Goal: Task Accomplishment & Management: Complete application form

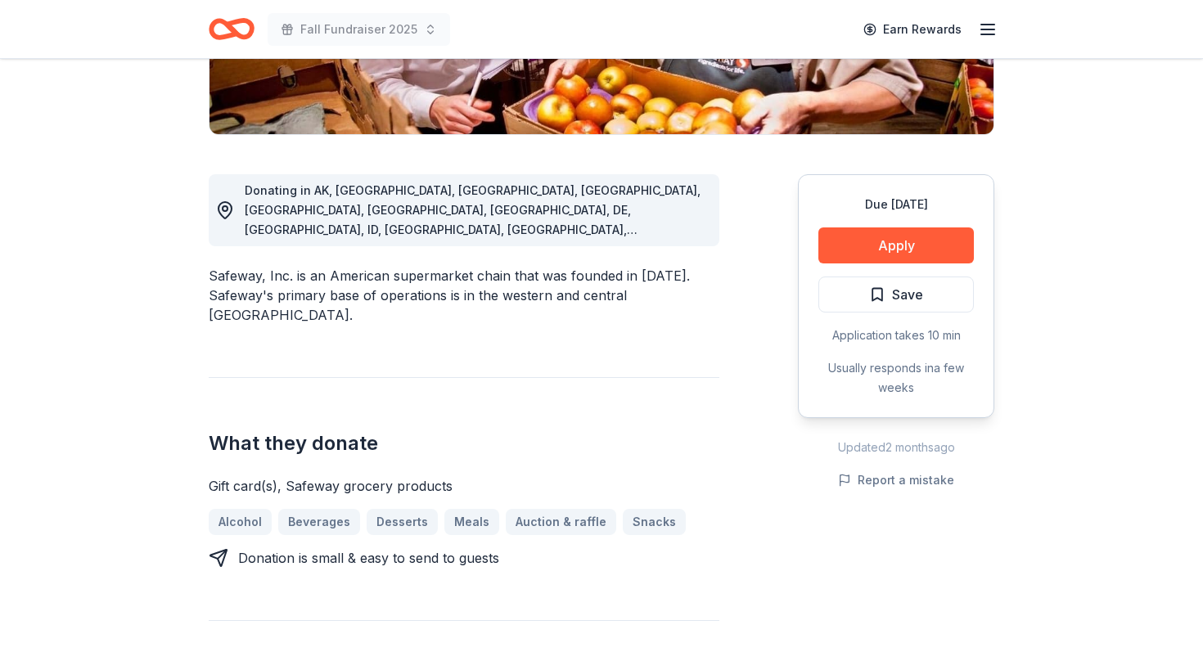
scroll to position [253, 0]
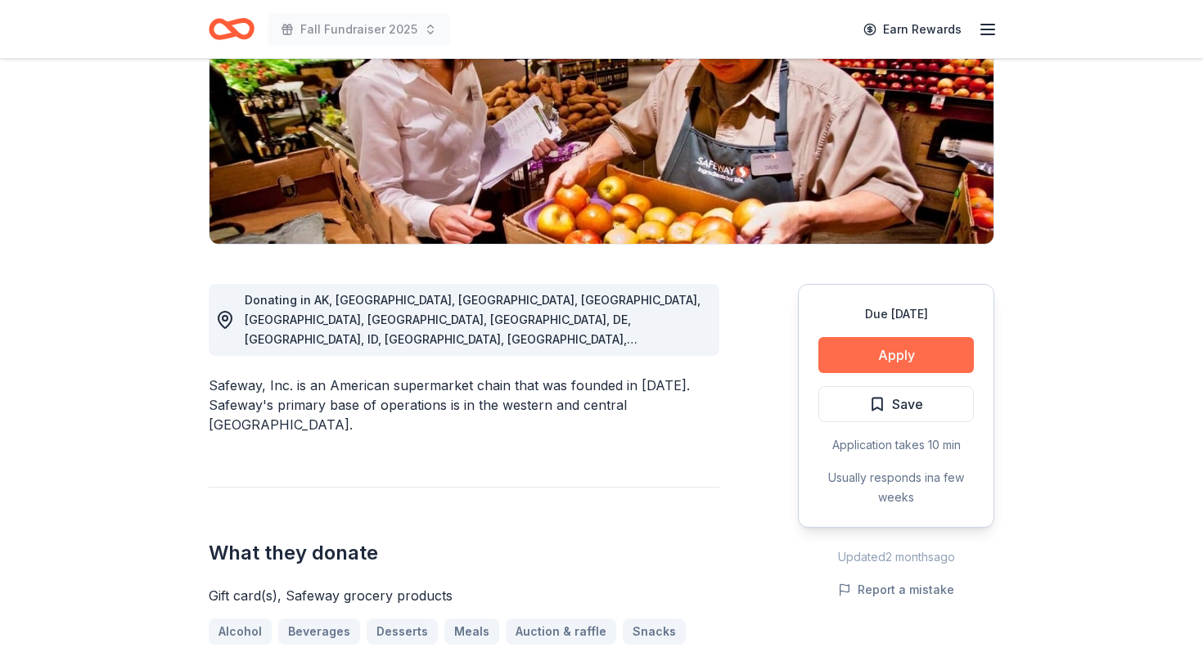
click at [873, 359] on button "Apply" at bounding box center [897, 355] width 156 height 36
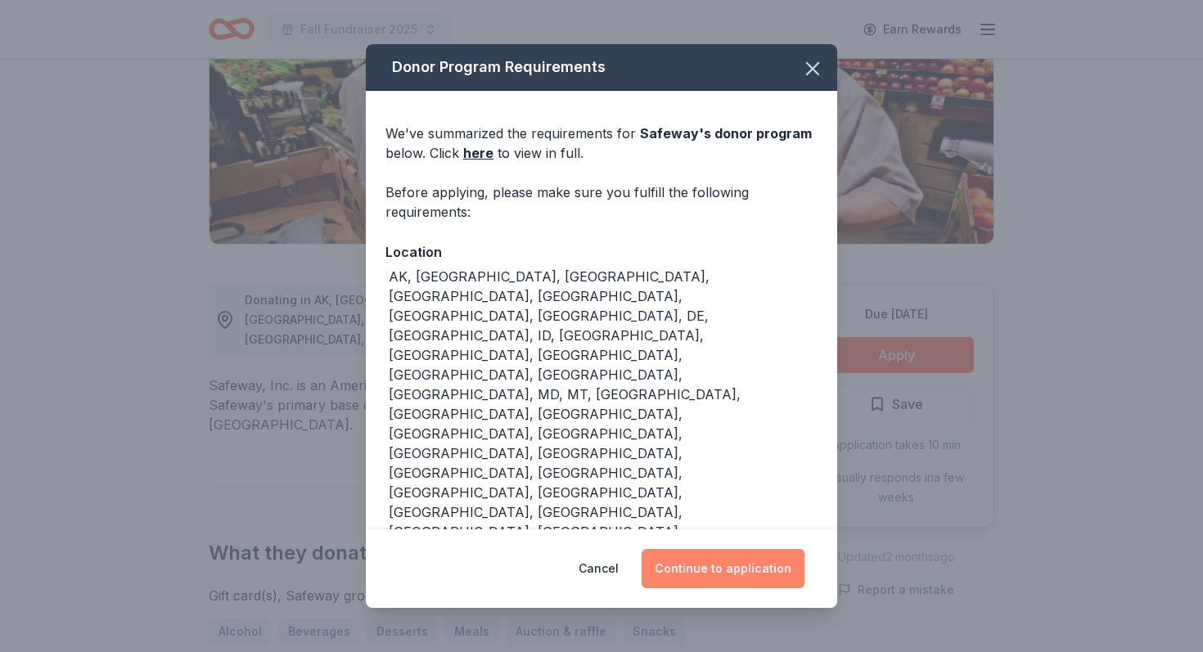
click at [747, 573] on button "Continue to application" at bounding box center [723, 568] width 163 height 39
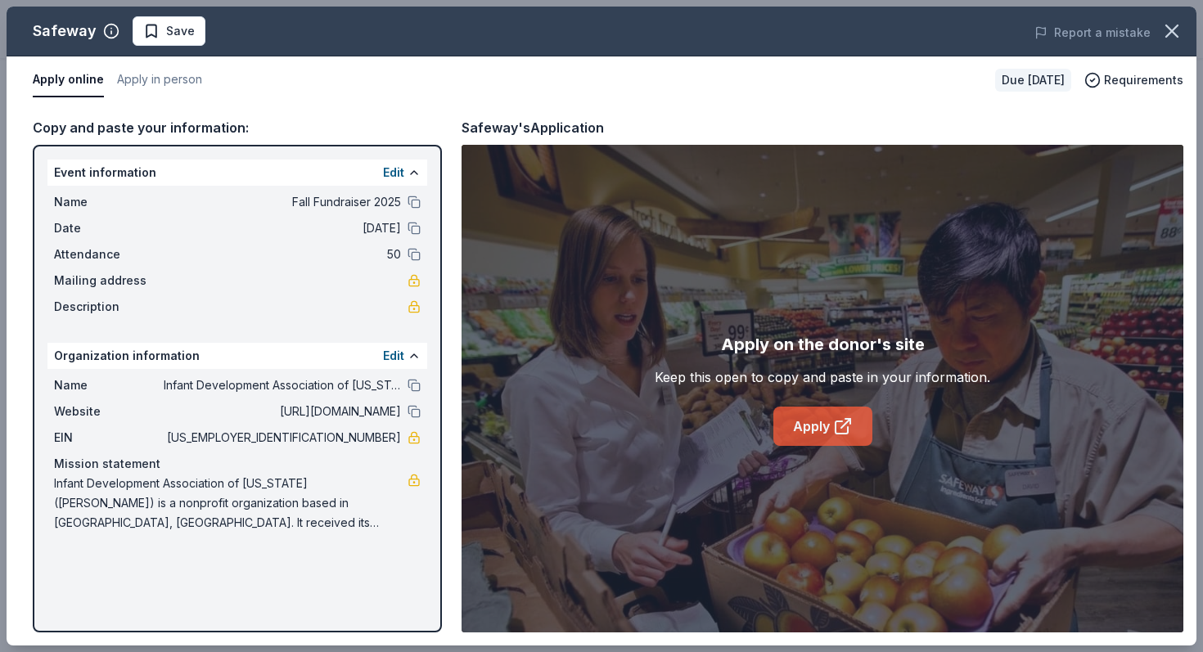
click at [804, 433] on link "Apply" at bounding box center [823, 426] width 99 height 39
click at [1185, 31] on button "button" at bounding box center [1172, 31] width 36 height 36
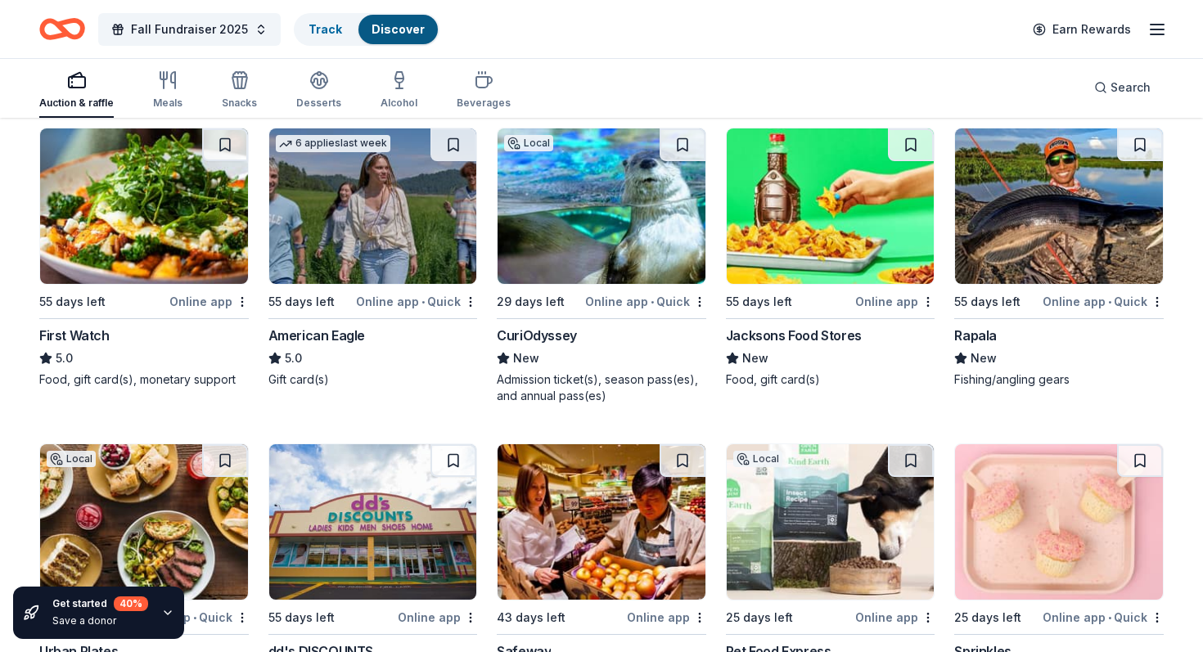
scroll to position [469, 0]
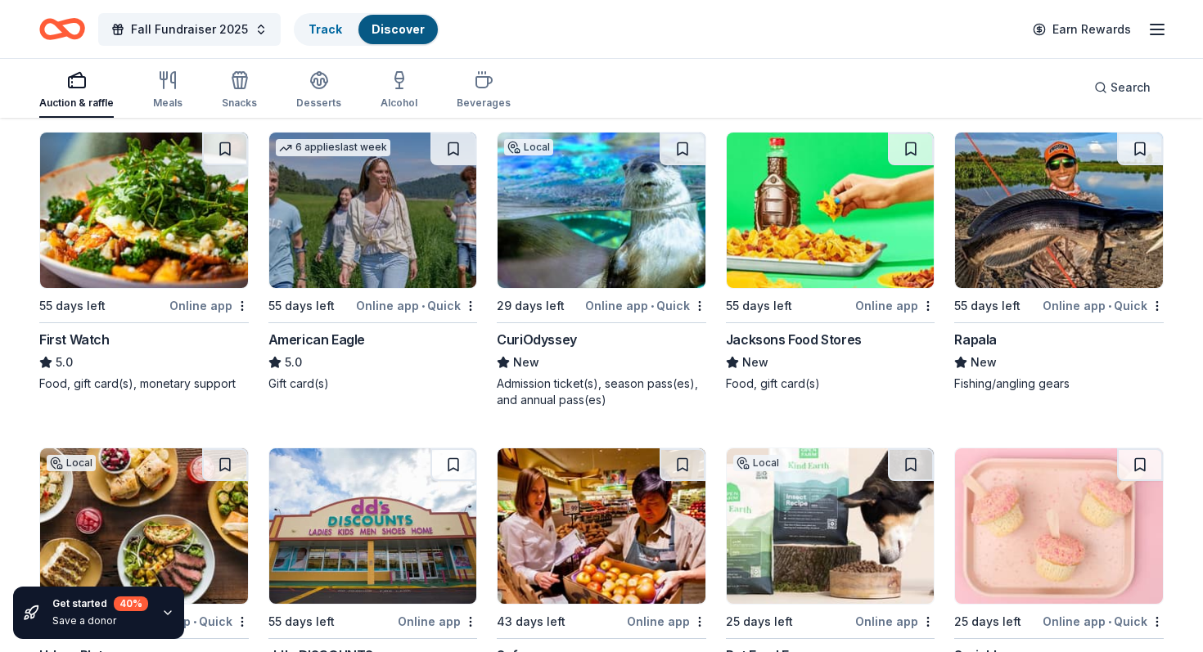
click at [562, 335] on div "CuriOdyssey" at bounding box center [537, 340] width 80 height 20
click at [558, 336] on div "CuriOdyssey" at bounding box center [537, 340] width 80 height 20
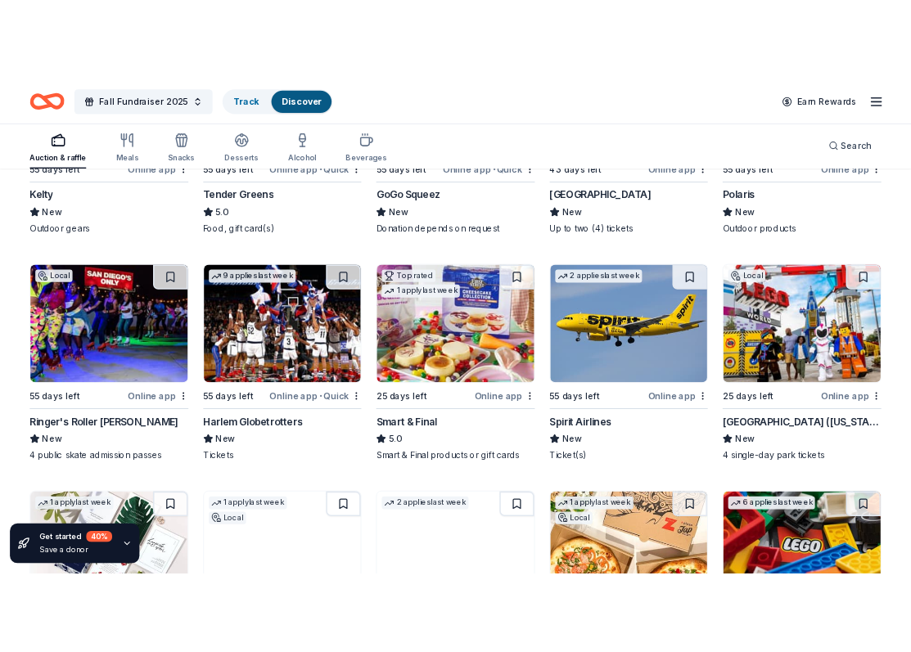
scroll to position [1902, 0]
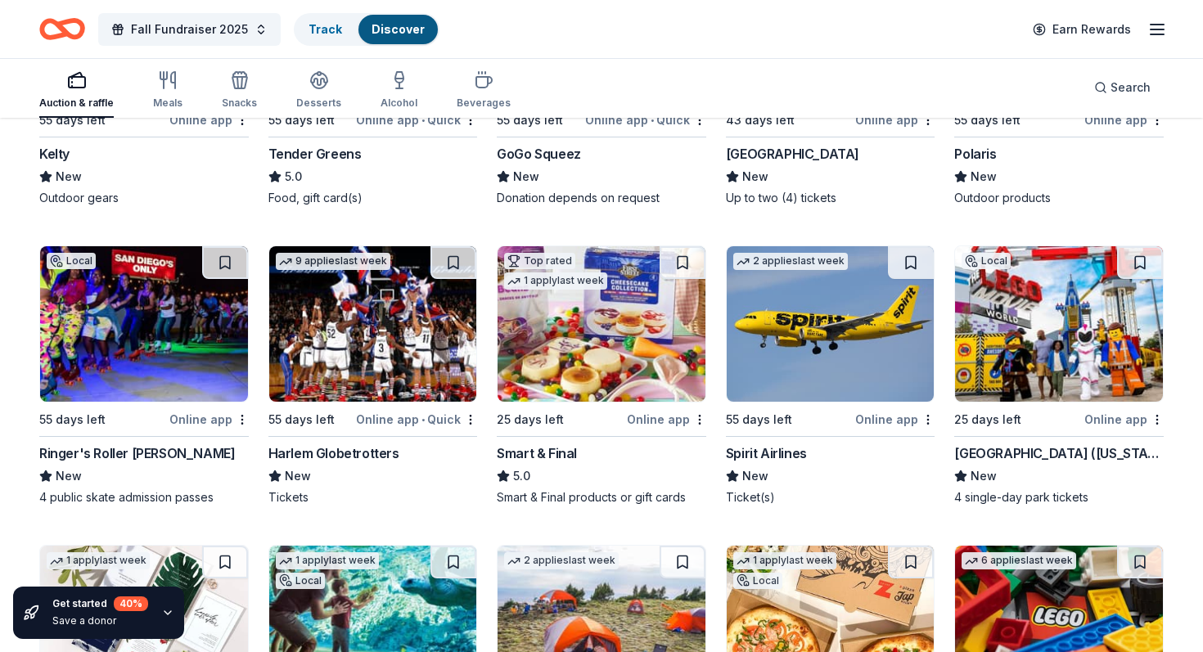
click at [1061, 450] on div "LEGOLAND Resort (California)" at bounding box center [1060, 454] width 210 height 20
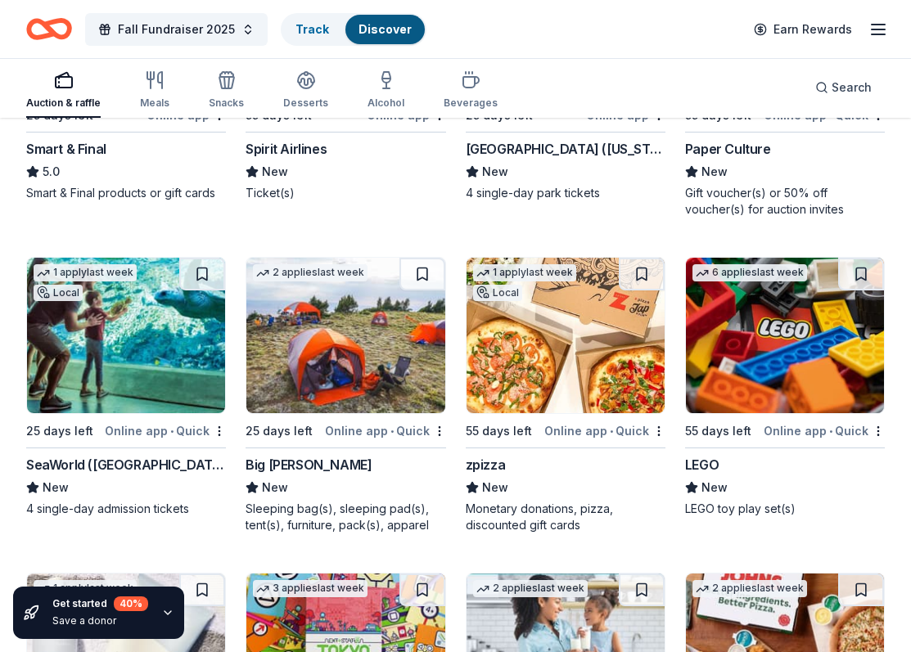
scroll to position [2828, 0]
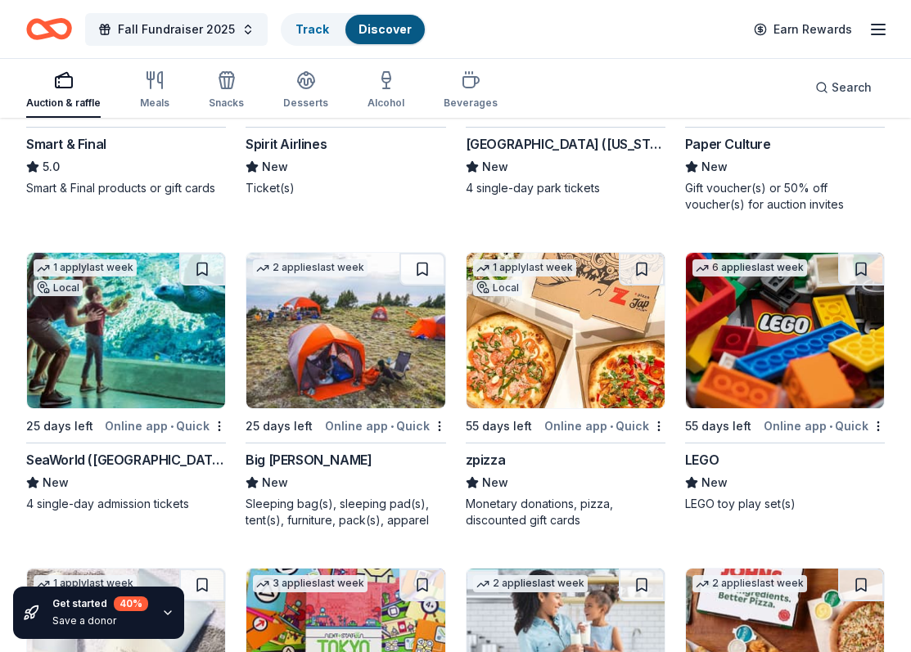
click at [494, 458] on div "zpizza" at bounding box center [486, 460] width 40 height 20
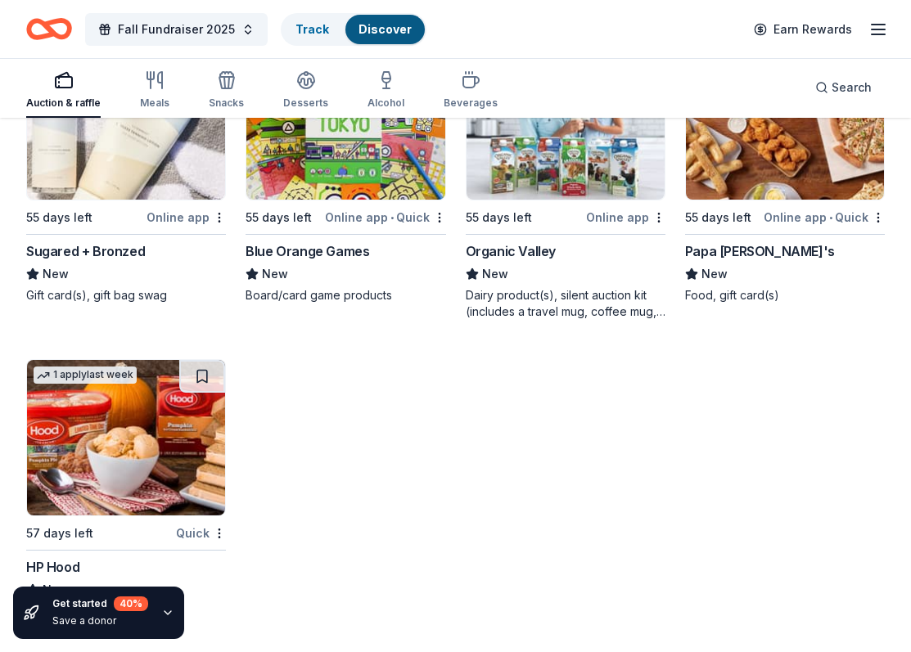
scroll to position [3352, 0]
click at [749, 249] on div "Papa [PERSON_NAME]'s" at bounding box center [760, 251] width 150 height 20
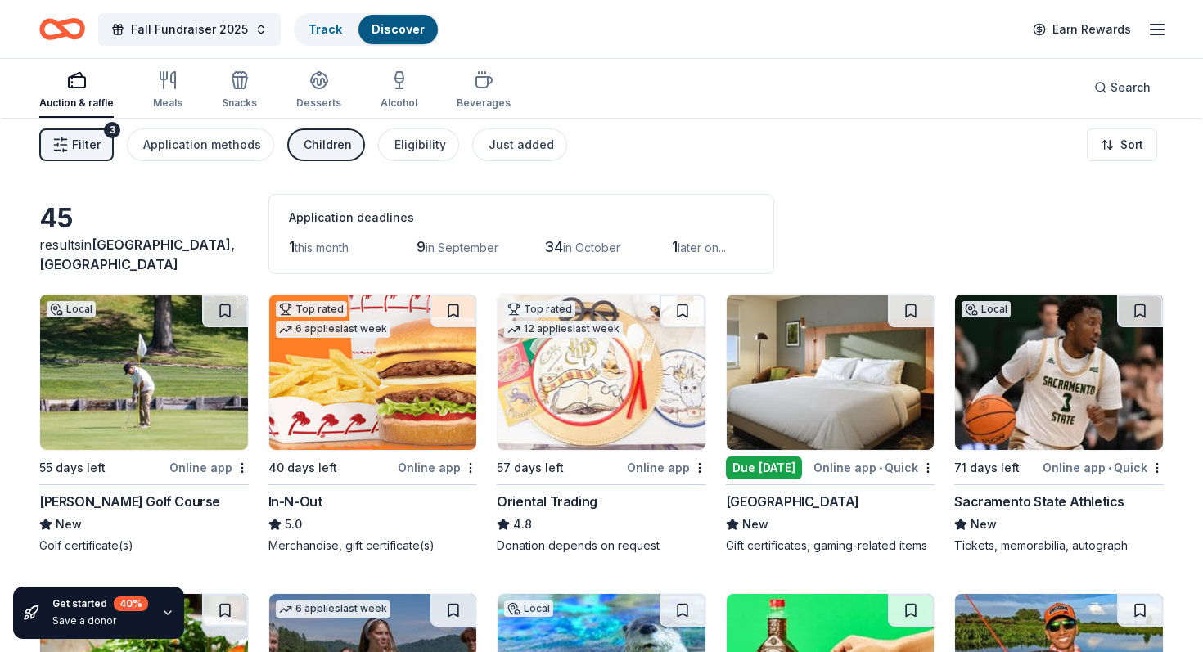
scroll to position [0, 0]
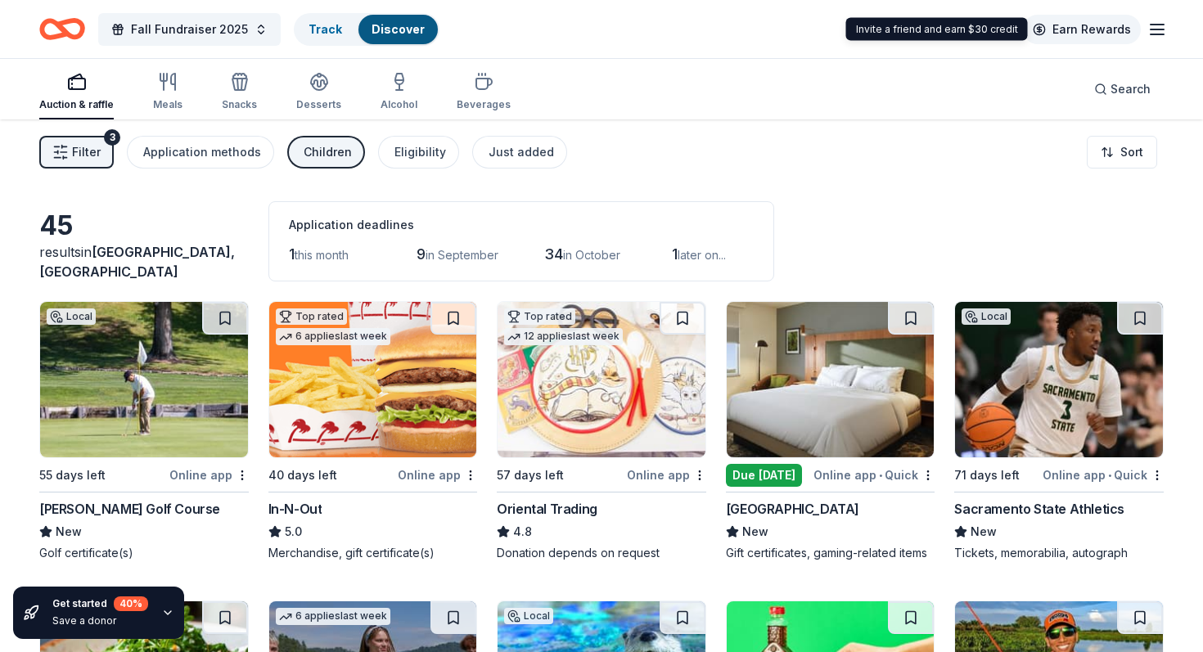
click at [1044, 29] on link "Earn Rewards" at bounding box center [1082, 29] width 118 height 29
click at [1169, 25] on div "Fall Fundraiser 2025 Track Discover Earn Rewards" at bounding box center [601, 29] width 1203 height 58
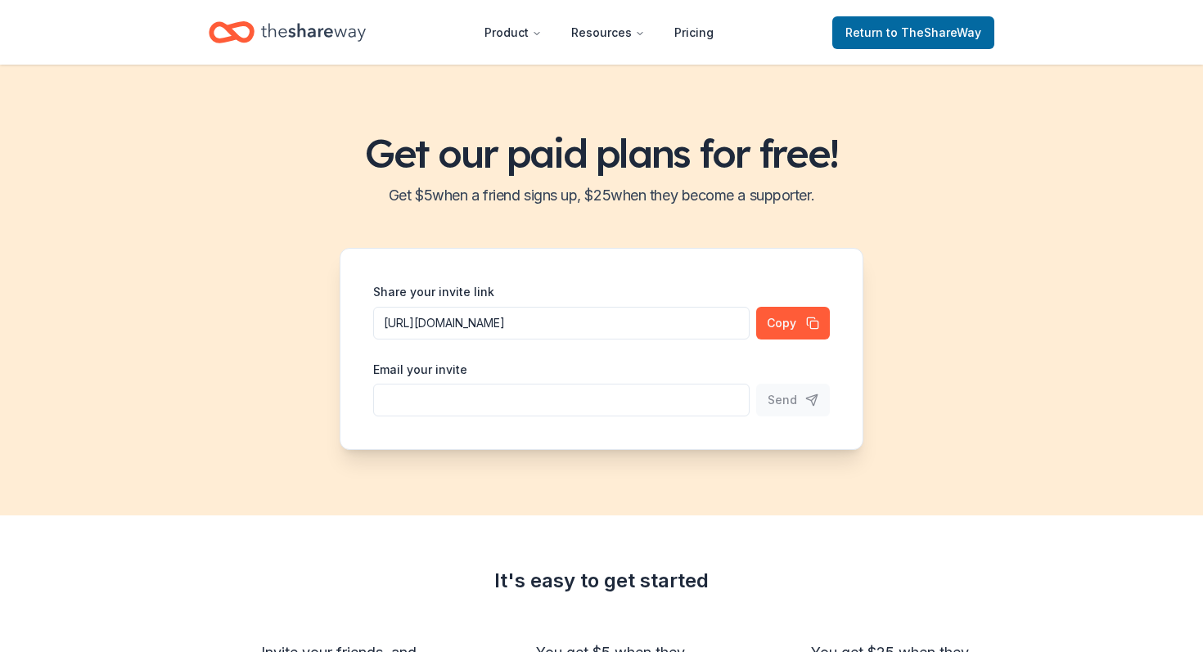
click at [1154, 25] on header "Product Resources Pricing Return to TheShareWay" at bounding box center [601, 32] width 1203 height 65
click at [894, 23] on span "Return to TheShareWay" at bounding box center [914, 33] width 136 height 20
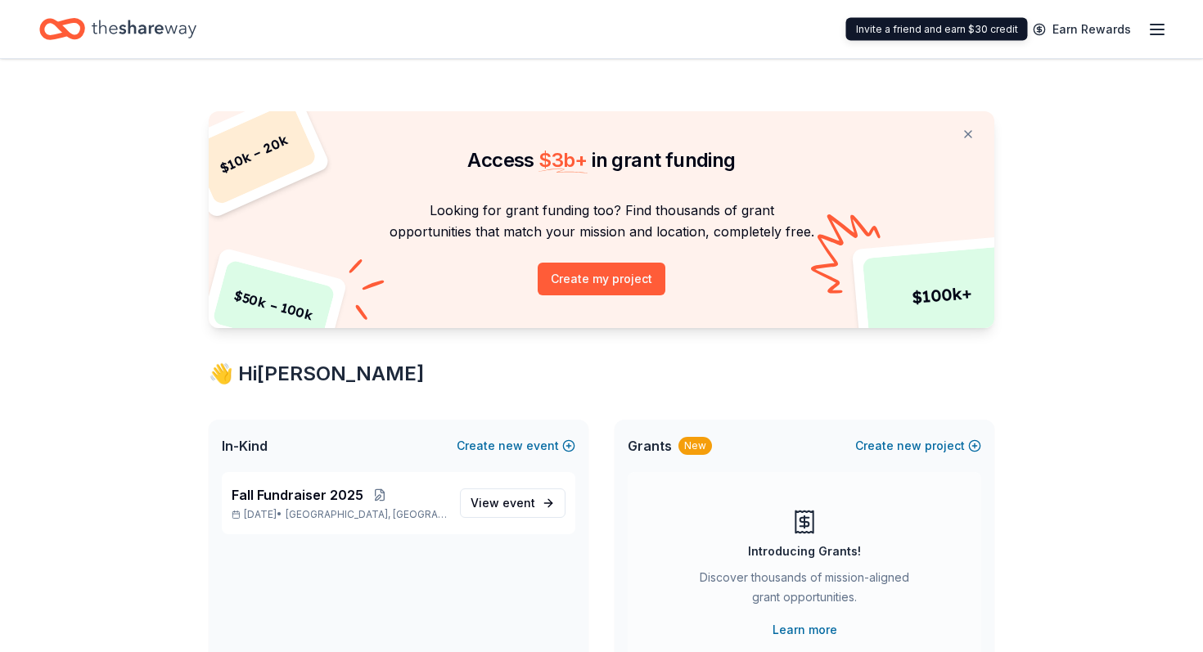
click at [1155, 25] on icon "button" at bounding box center [1158, 30] width 20 height 20
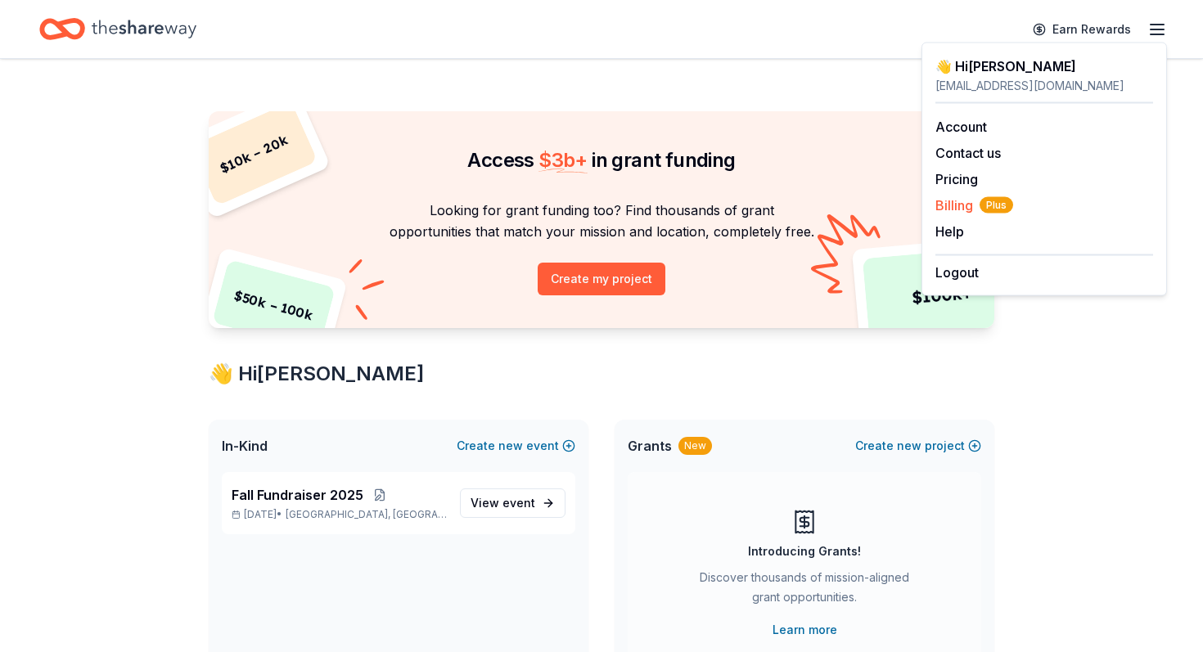
click at [962, 205] on span "Billing Plus" at bounding box center [975, 206] width 78 height 20
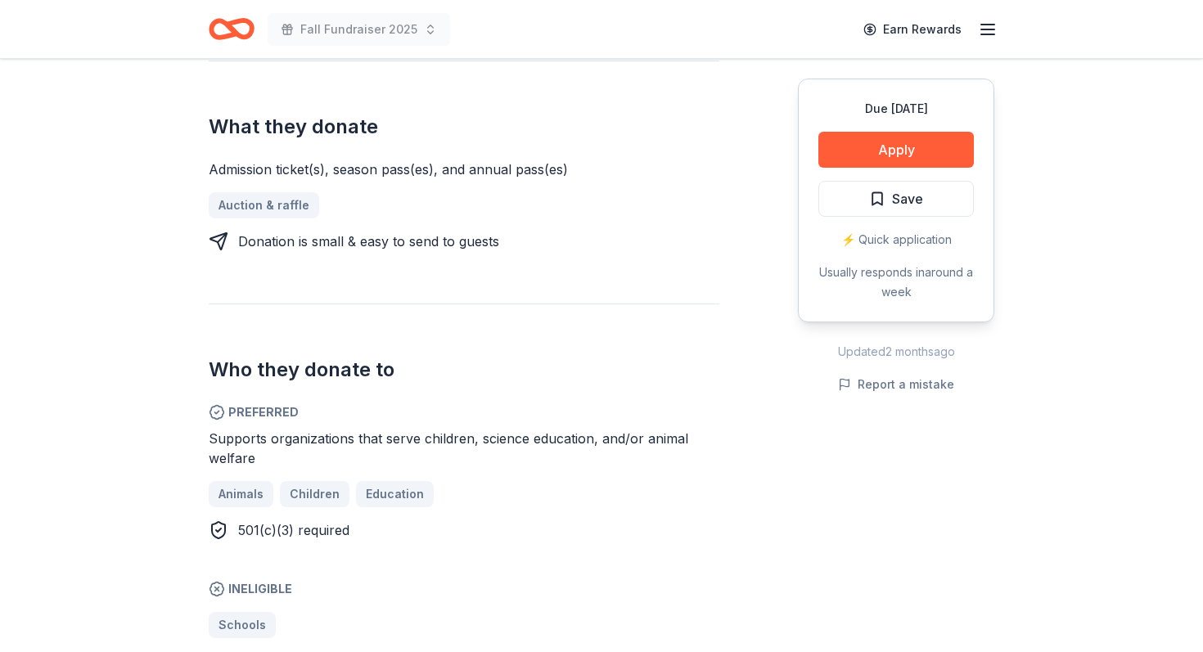
scroll to position [584, 0]
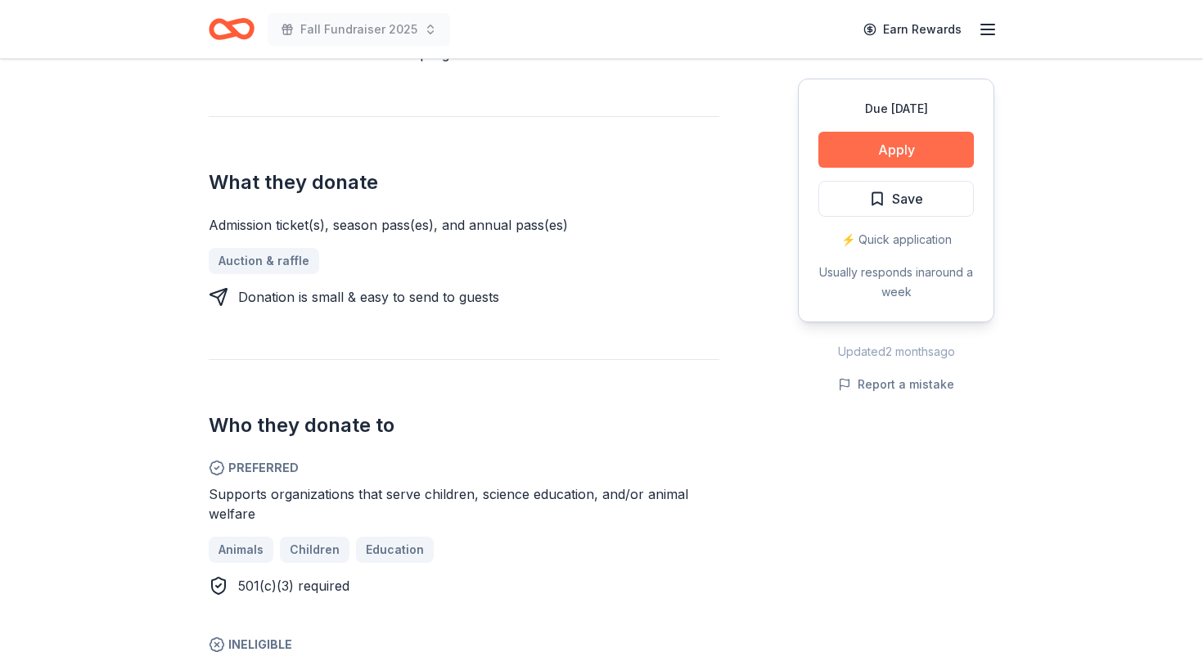
click at [896, 156] on button "Apply" at bounding box center [897, 150] width 156 height 36
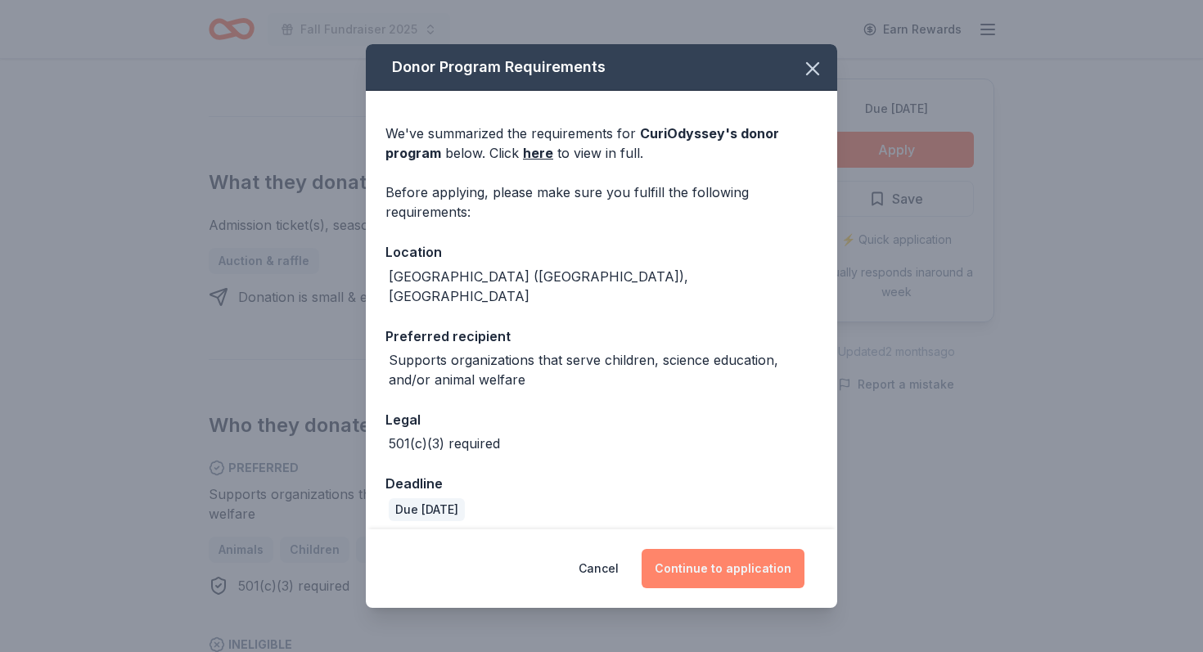
click at [706, 558] on button "Continue to application" at bounding box center [723, 568] width 163 height 39
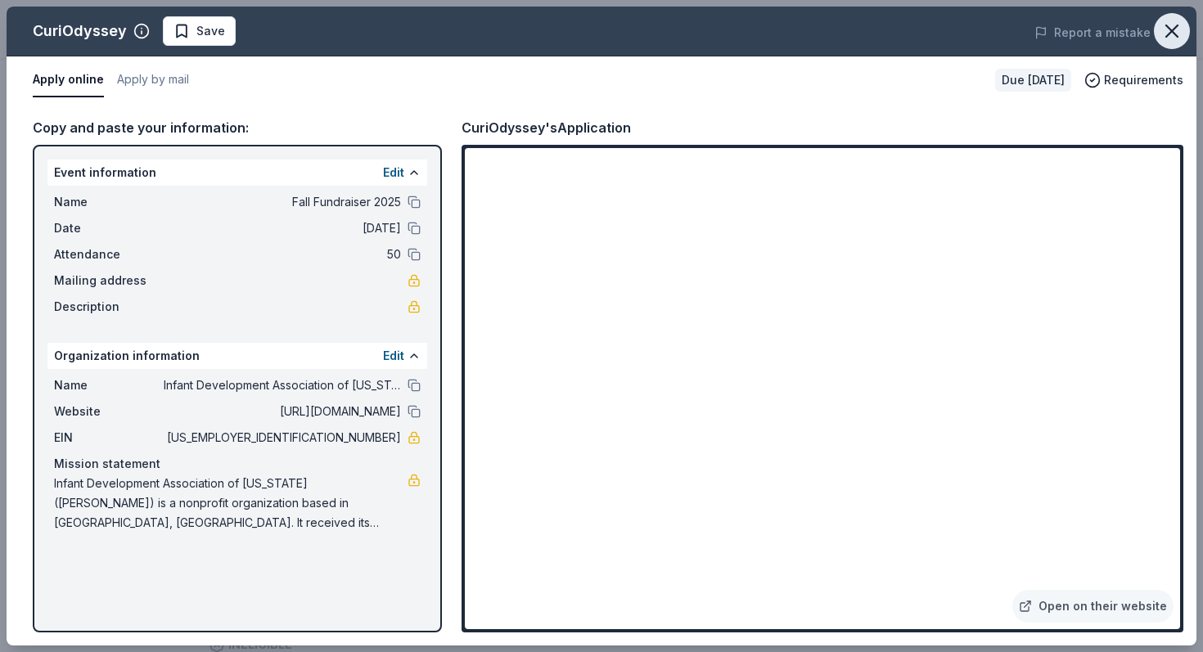
click at [1167, 40] on icon "button" at bounding box center [1172, 31] width 23 height 23
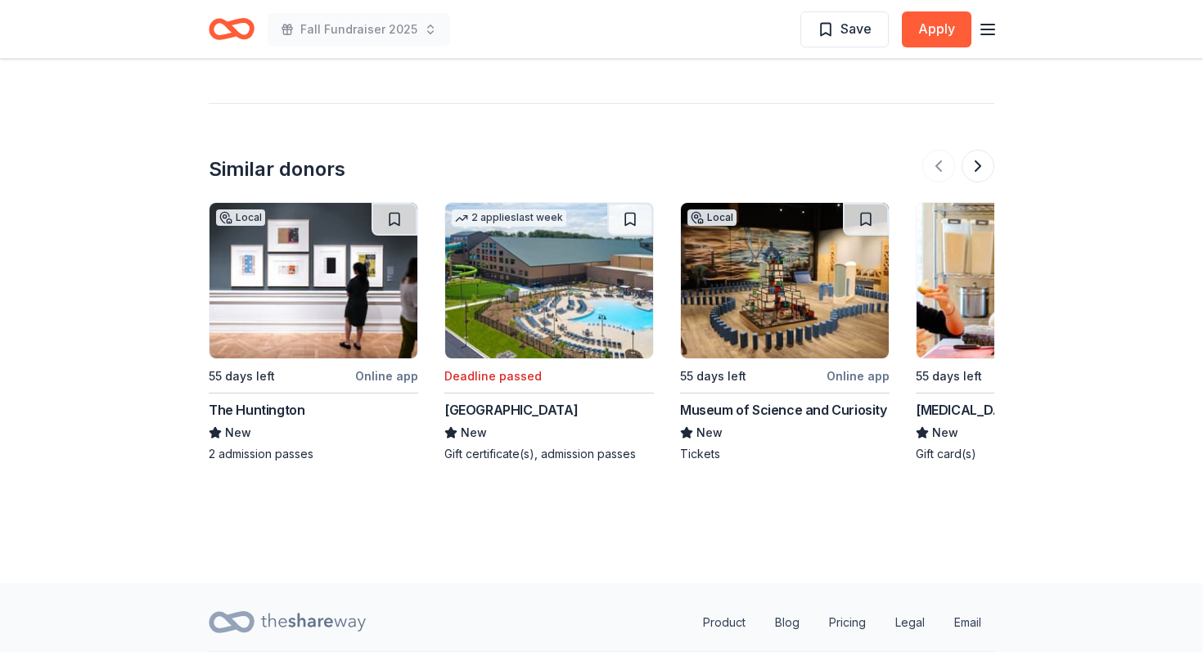
scroll to position [1830, 0]
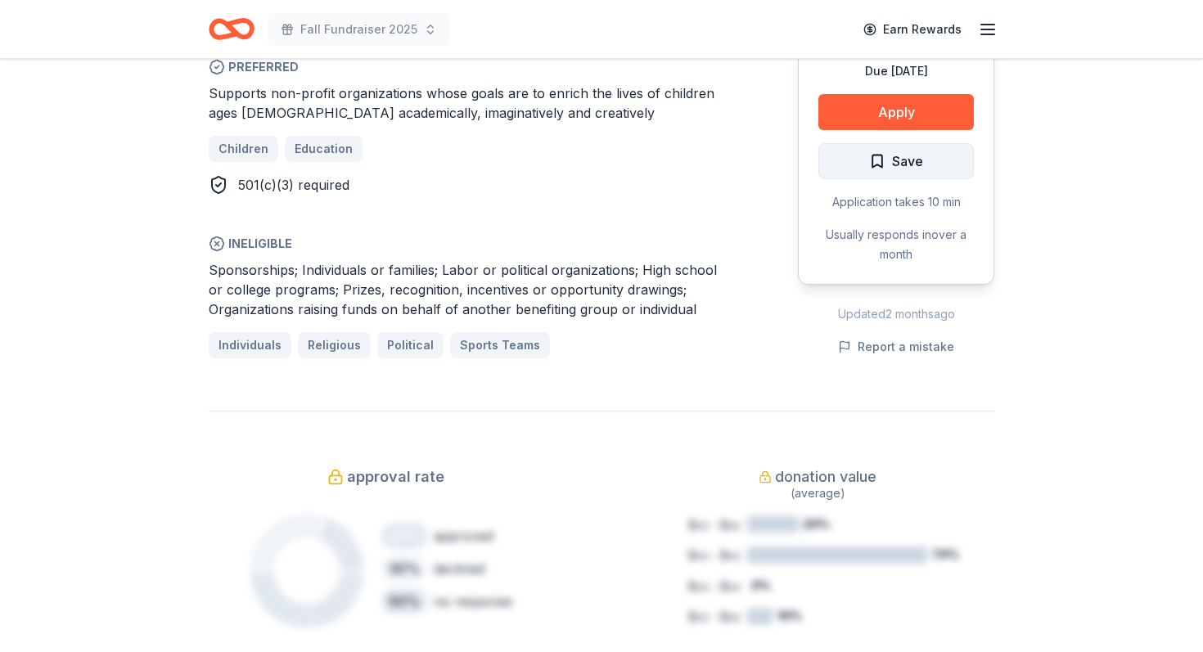
scroll to position [1001, 0]
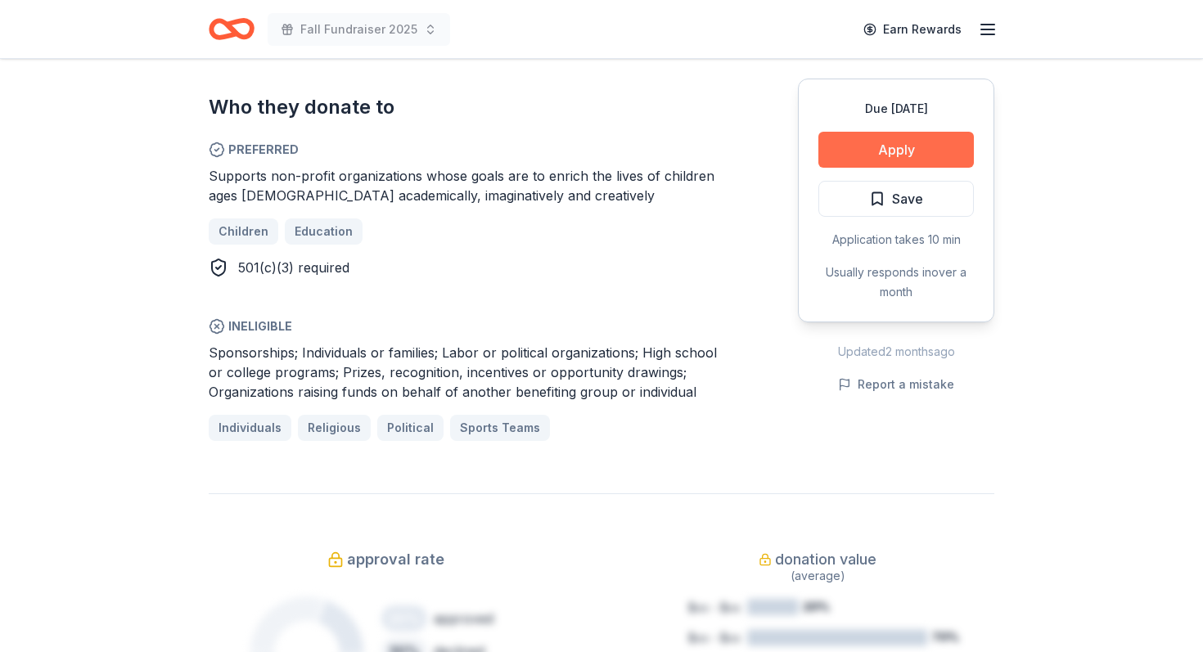
click at [946, 153] on button "Apply" at bounding box center [897, 150] width 156 height 36
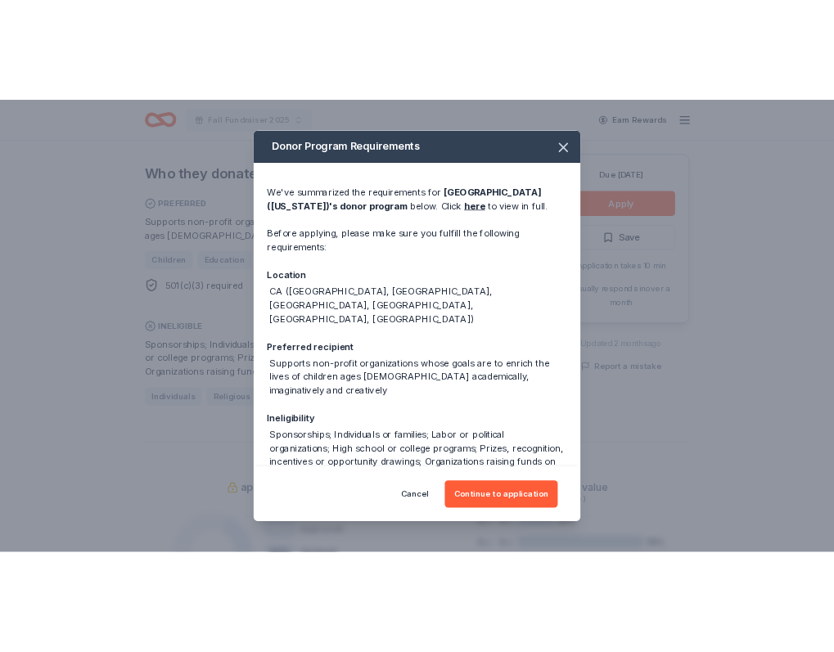
scroll to position [198, 0]
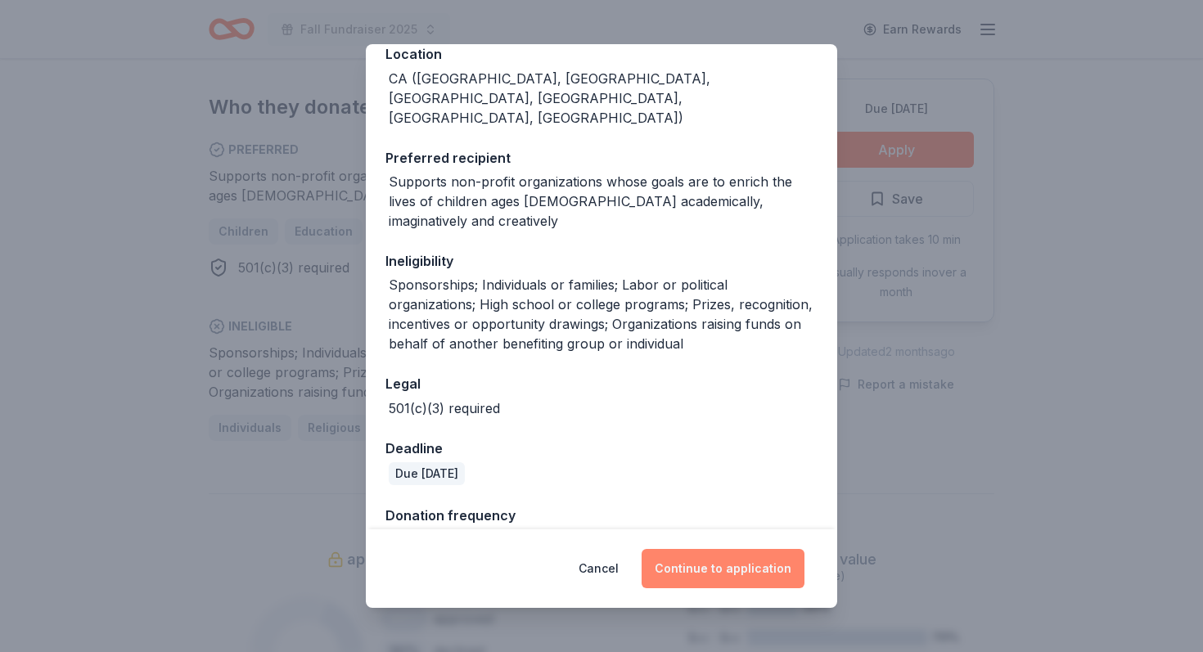
click at [739, 562] on button "Continue to application" at bounding box center [723, 568] width 163 height 39
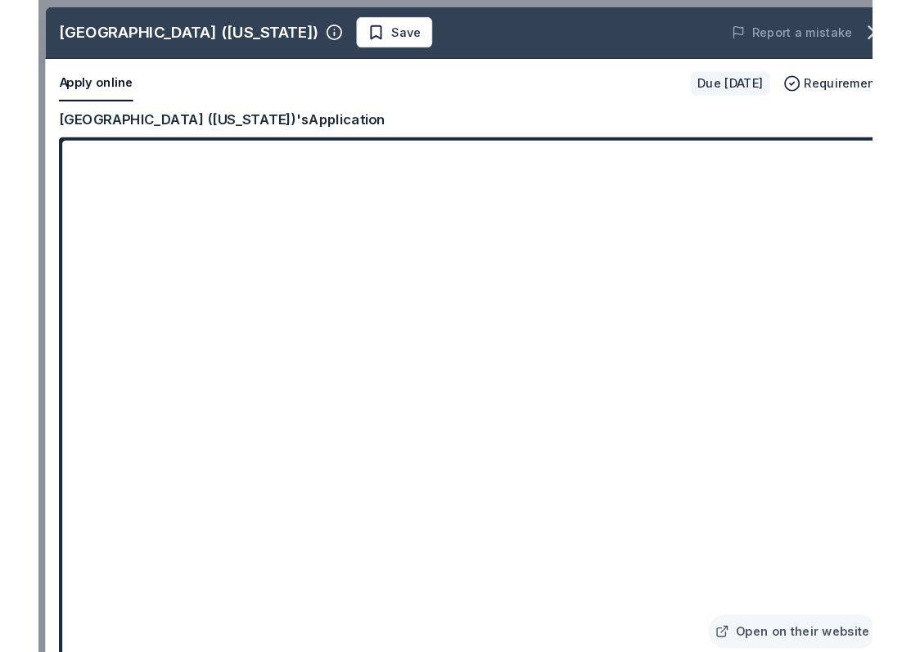
scroll to position [1021, 0]
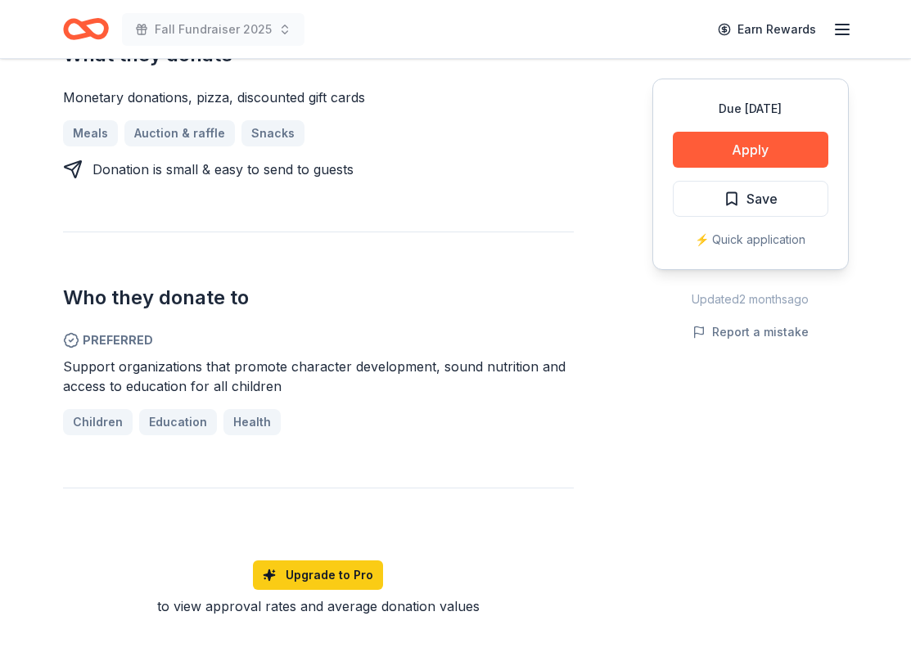
scroll to position [742, 0]
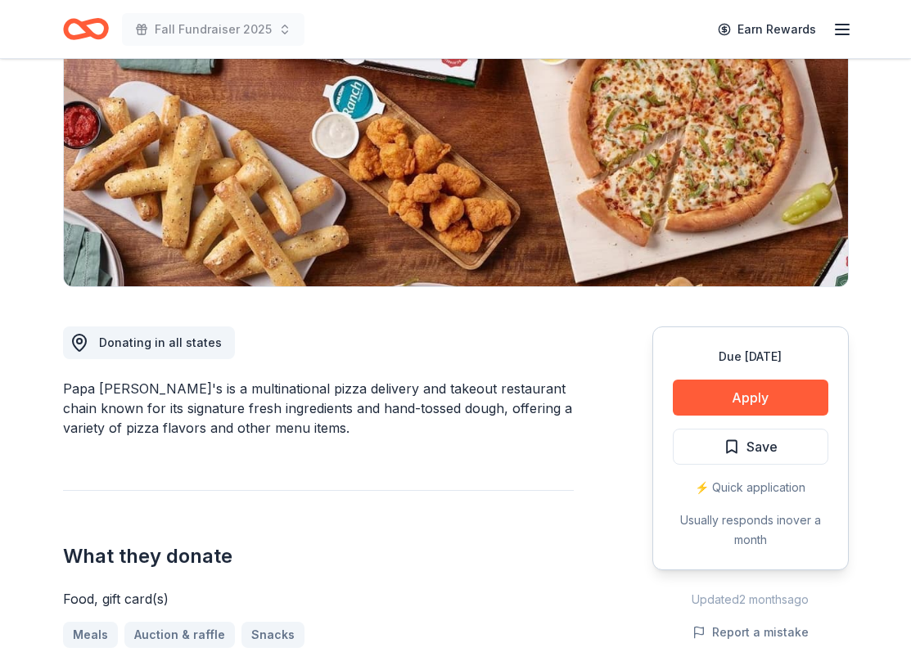
scroll to position [211, 0]
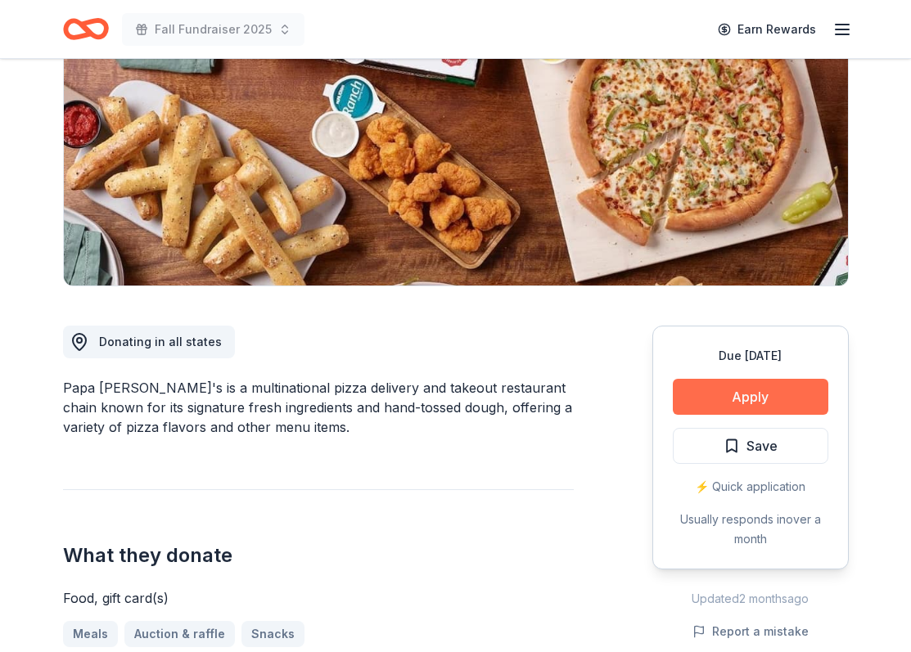
click at [761, 405] on button "Apply" at bounding box center [751, 397] width 156 height 36
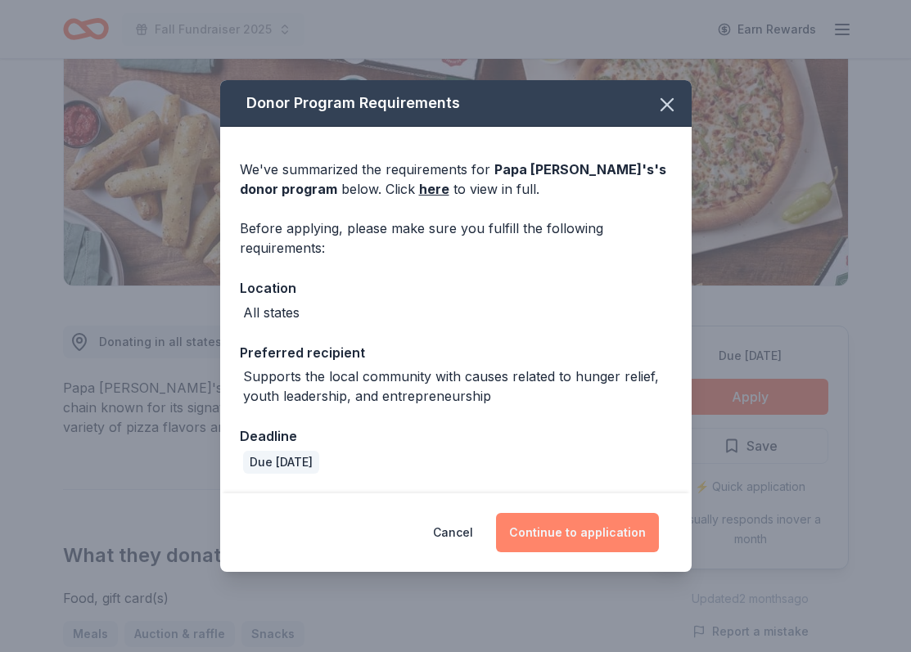
click at [580, 535] on button "Continue to application" at bounding box center [577, 532] width 163 height 39
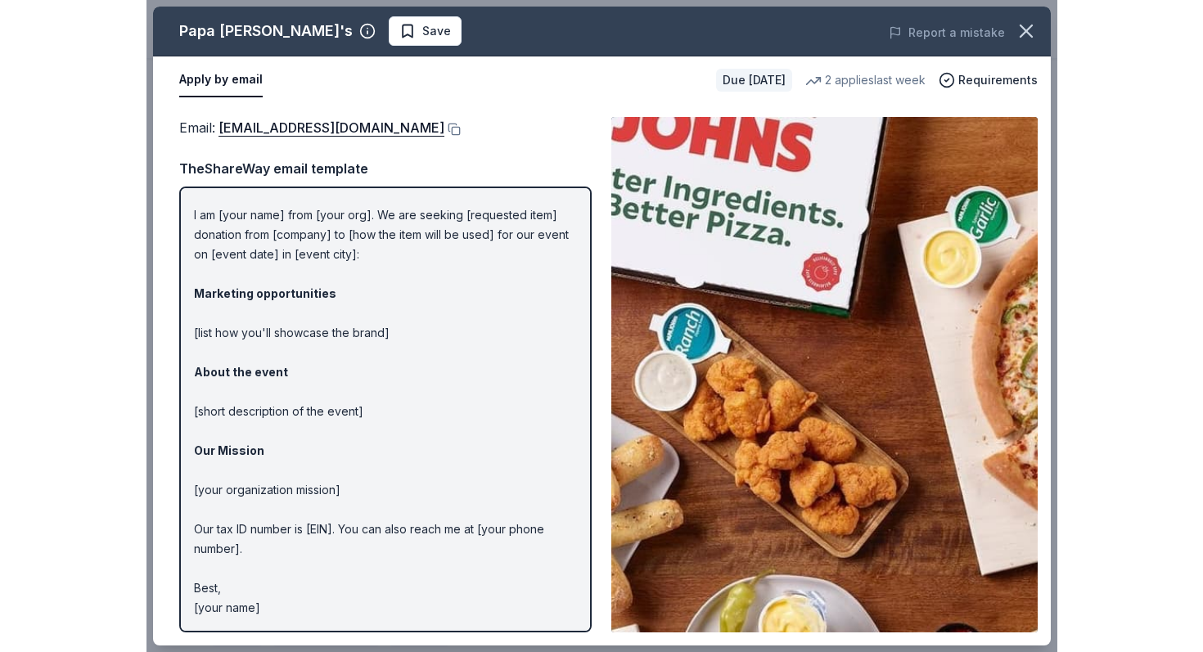
scroll to position [0, 0]
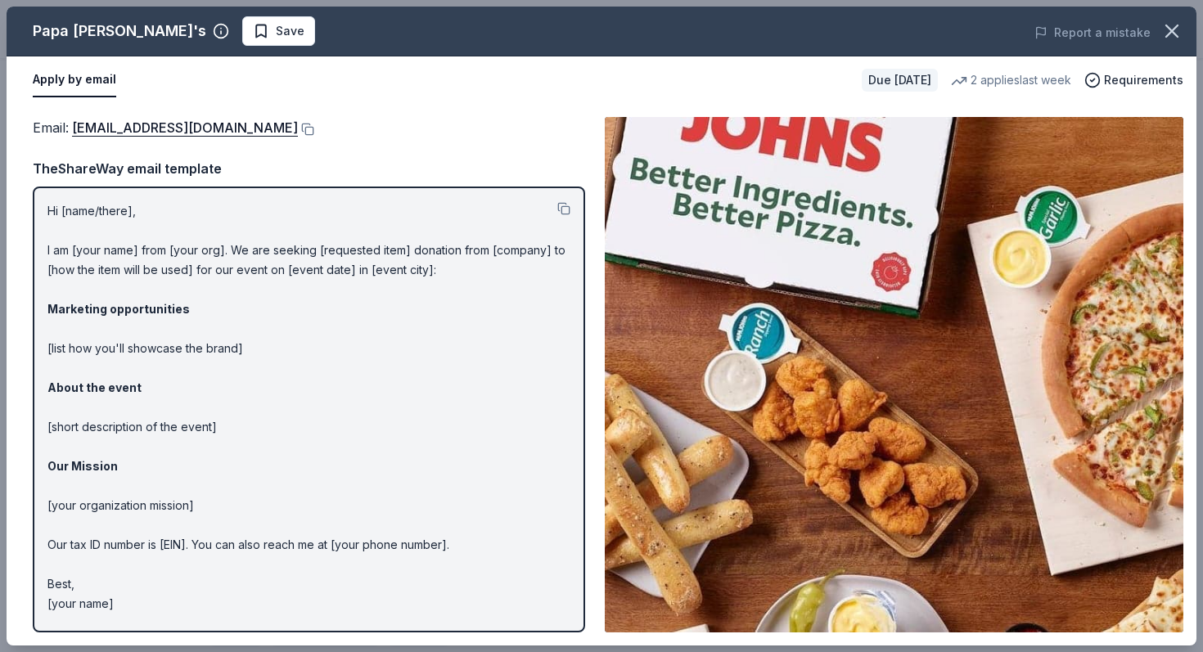
click at [48, 210] on p "Hi [name/there], I am [your name] from [your org]. We are seeking [requested it…" at bounding box center [308, 407] width 523 height 413
drag, startPoint x: 50, startPoint y: 211, endPoint x: 223, endPoint y: 313, distance: 200.3
click at [224, 314] on p "Hi [name/there], I am [your name] from [your org]. We are seeking [requested it…" at bounding box center [308, 407] width 523 height 413
click at [557, 205] on button at bounding box center [563, 208] width 13 height 13
click at [298, 131] on button at bounding box center [306, 129] width 16 height 13
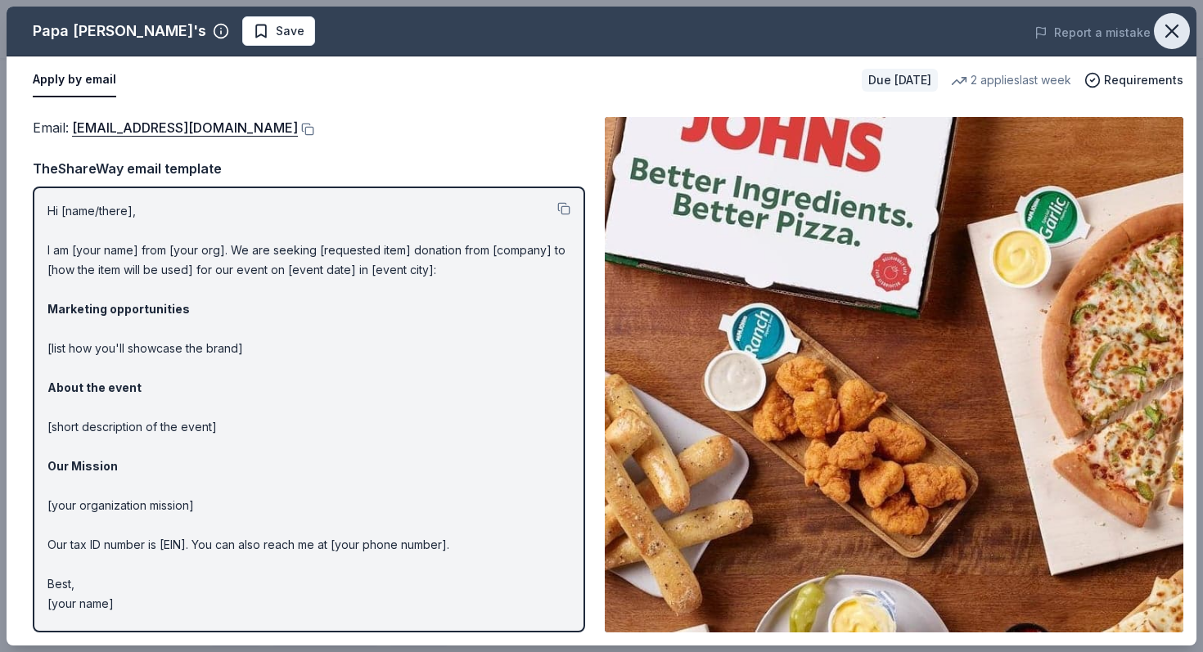
click at [910, 34] on icon "button" at bounding box center [1172, 31] width 23 height 23
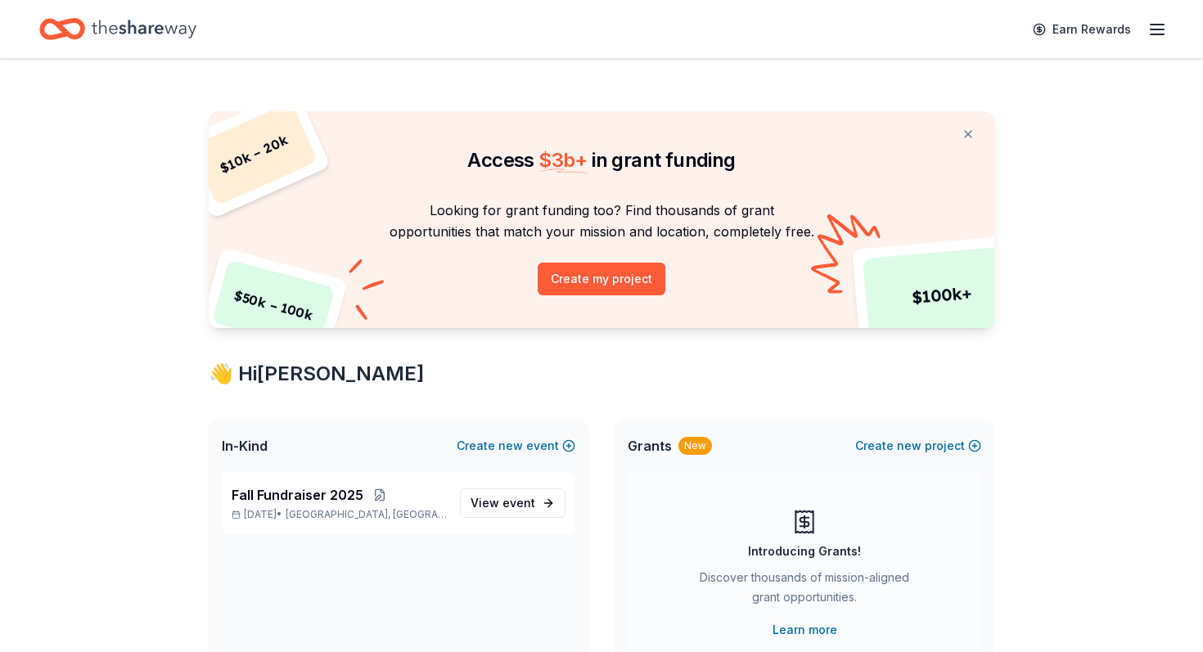
click at [1161, 25] on icon "button" at bounding box center [1158, 30] width 20 height 20
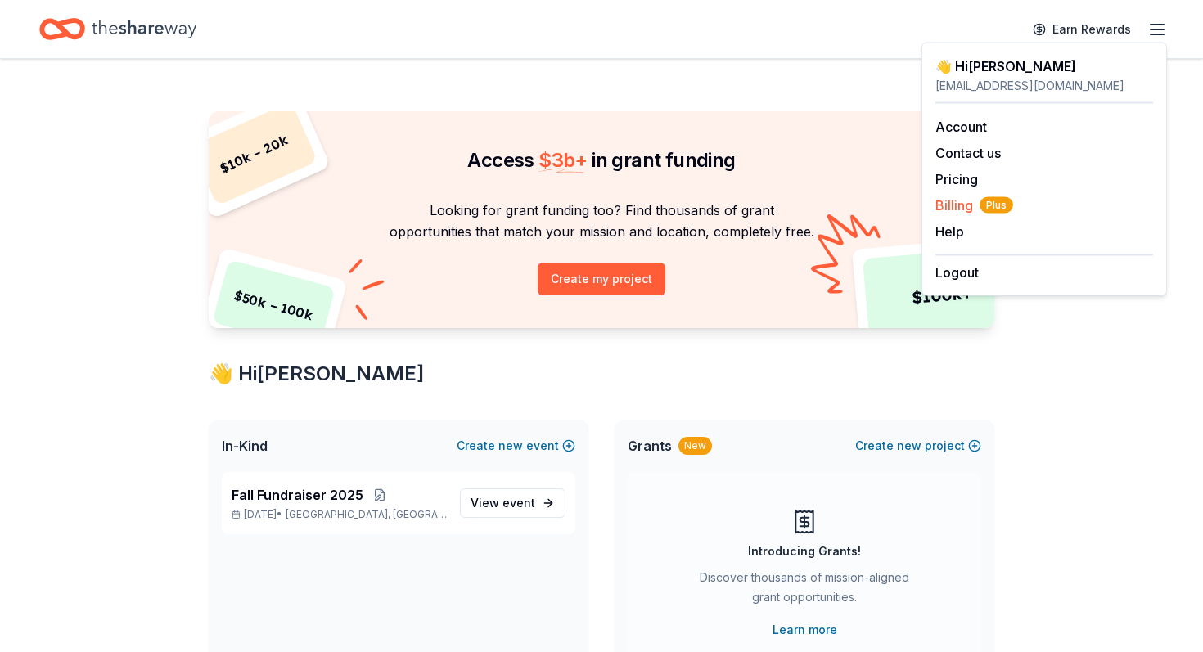
click at [962, 205] on span "Billing Plus" at bounding box center [975, 206] width 78 height 20
